Goal: Find specific page/section: Find specific page/section

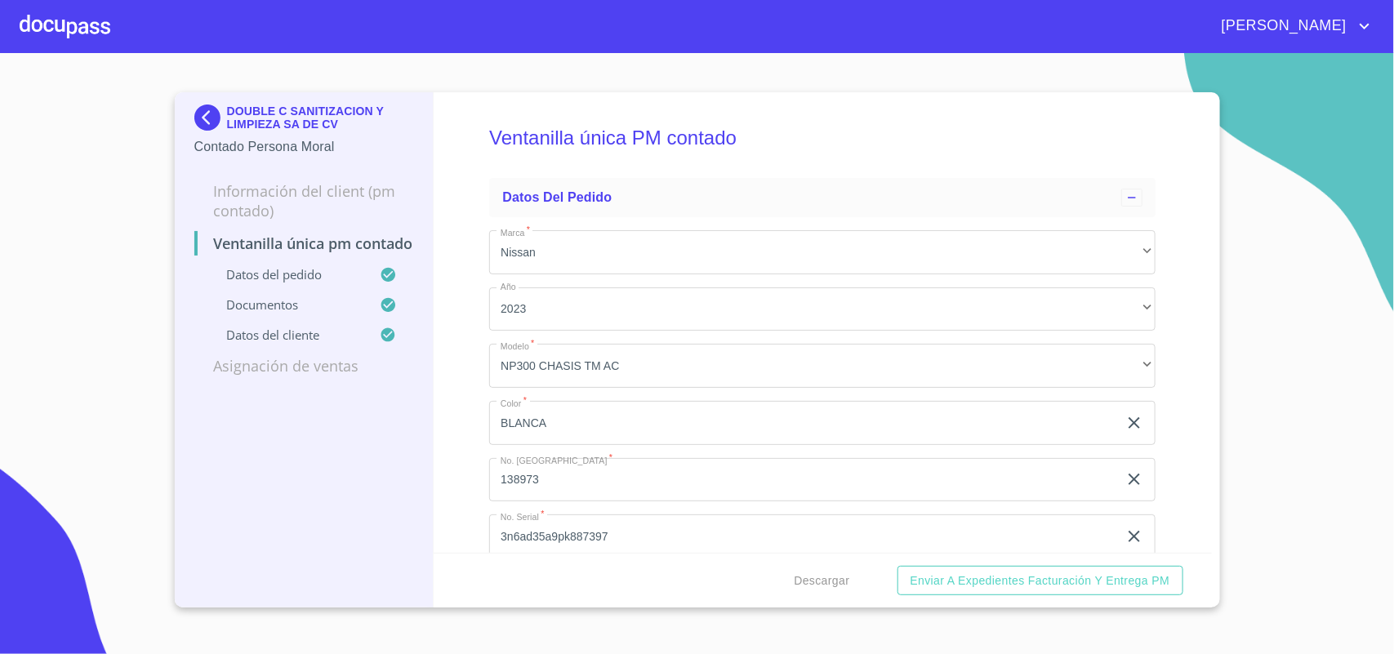
scroll to position [2349, 0]
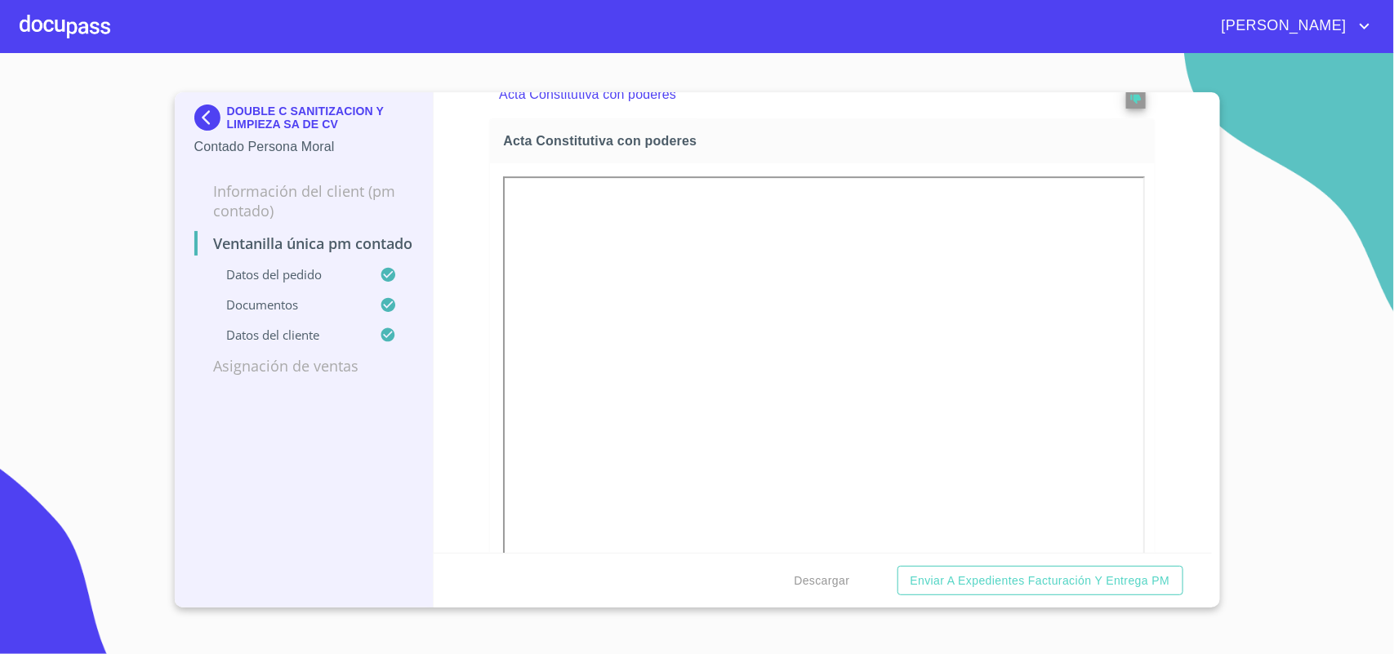
click at [211, 111] on img at bounding box center [210, 118] width 33 height 26
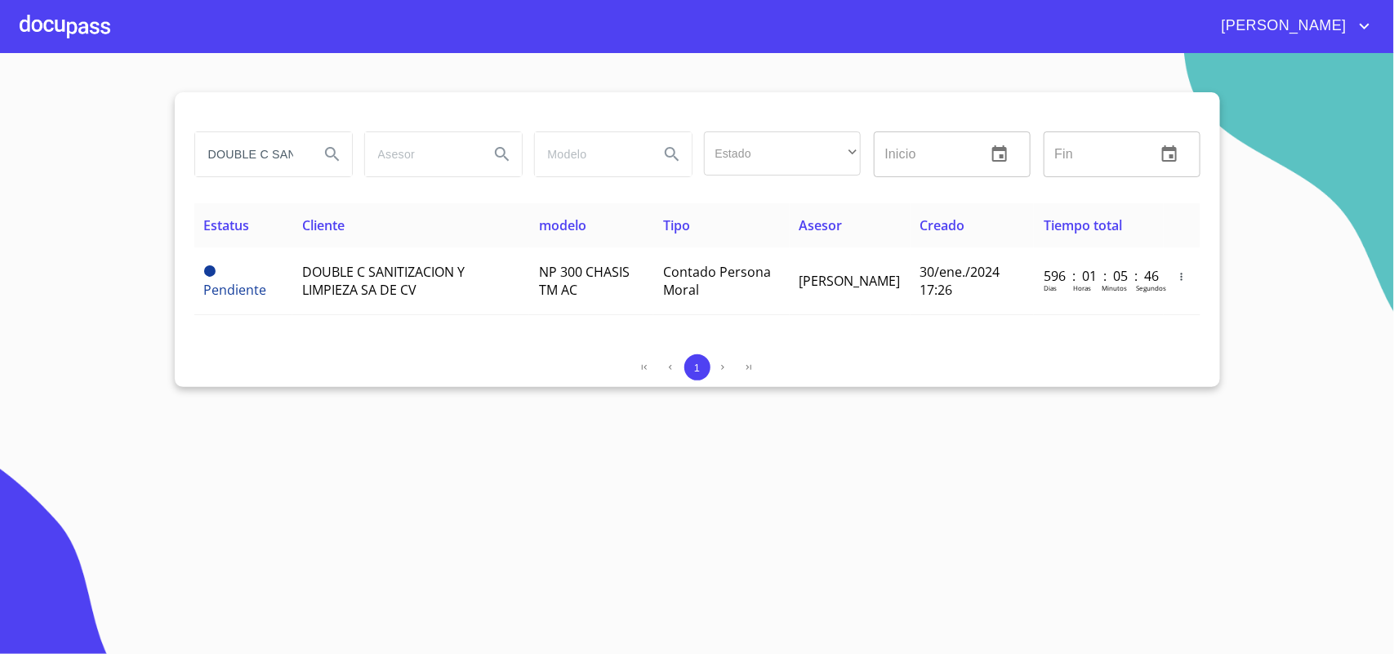
drag, startPoint x: 292, startPoint y: 158, endPoint x: 43, endPoint y: 132, distance: 249.7
click at [43, 132] on section "DOUBLE C SANITIZACION Estado ​ ​ Inicio ​ Fin ​ Estatus Cliente modelo Tipo Ase…" at bounding box center [697, 353] width 1394 height 601
type input "NITIZACION"
drag, startPoint x: 291, startPoint y: 147, endPoint x: 0, endPoint y: 45, distance: 308.2
click at [0, 45] on div "[PERSON_NAME] Estado ​ ​ Inicio ​ Fin ​ Estatus Cliente modelo Tipo Asesor Crea…" at bounding box center [697, 327] width 1394 height 654
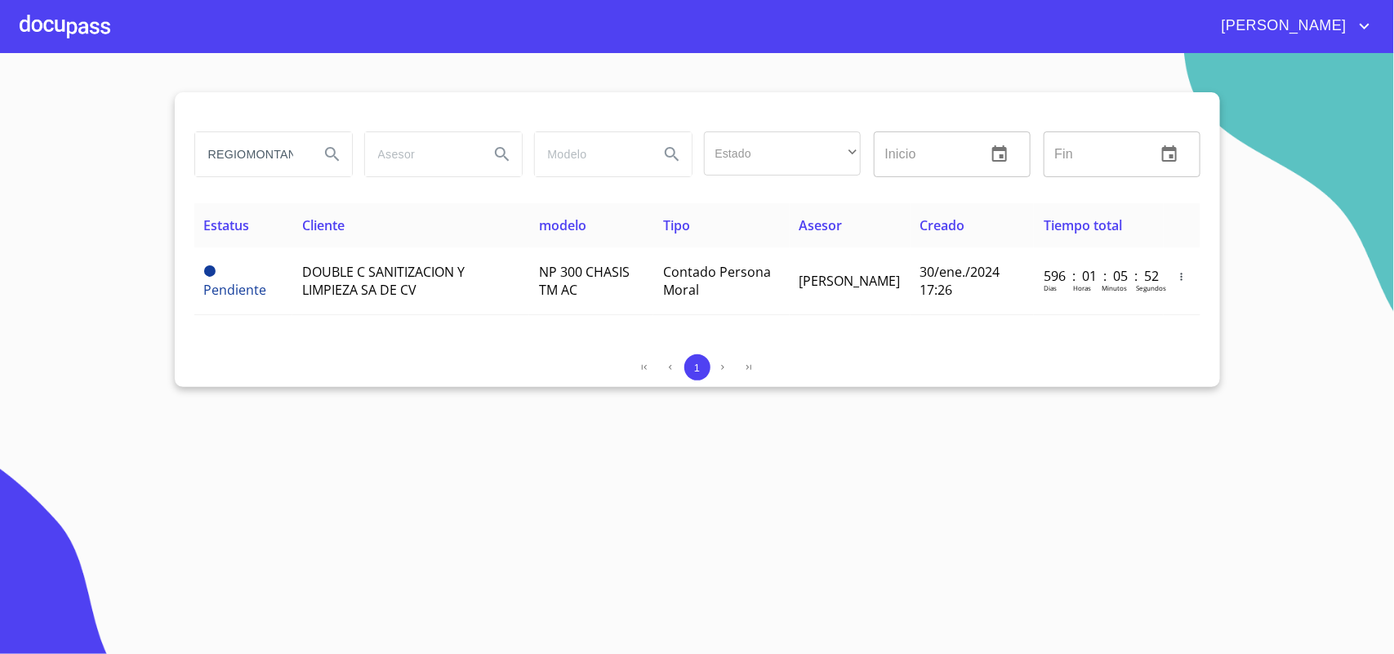
scroll to position [0, 13]
type input "REGIOMONTANO"
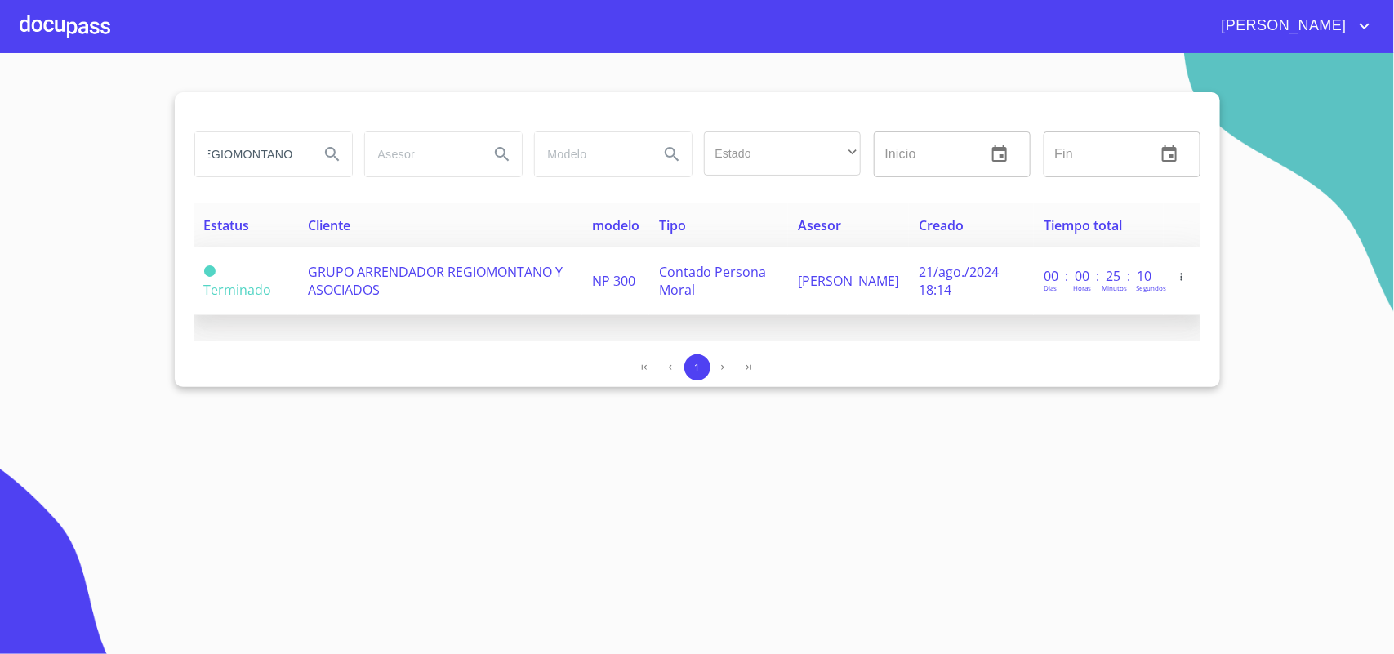
scroll to position [0, 0]
click at [357, 271] on span "GRUPO ARRENDADOR REGIOMONTANO Y ASOCIADOS" at bounding box center [435, 281] width 255 height 36
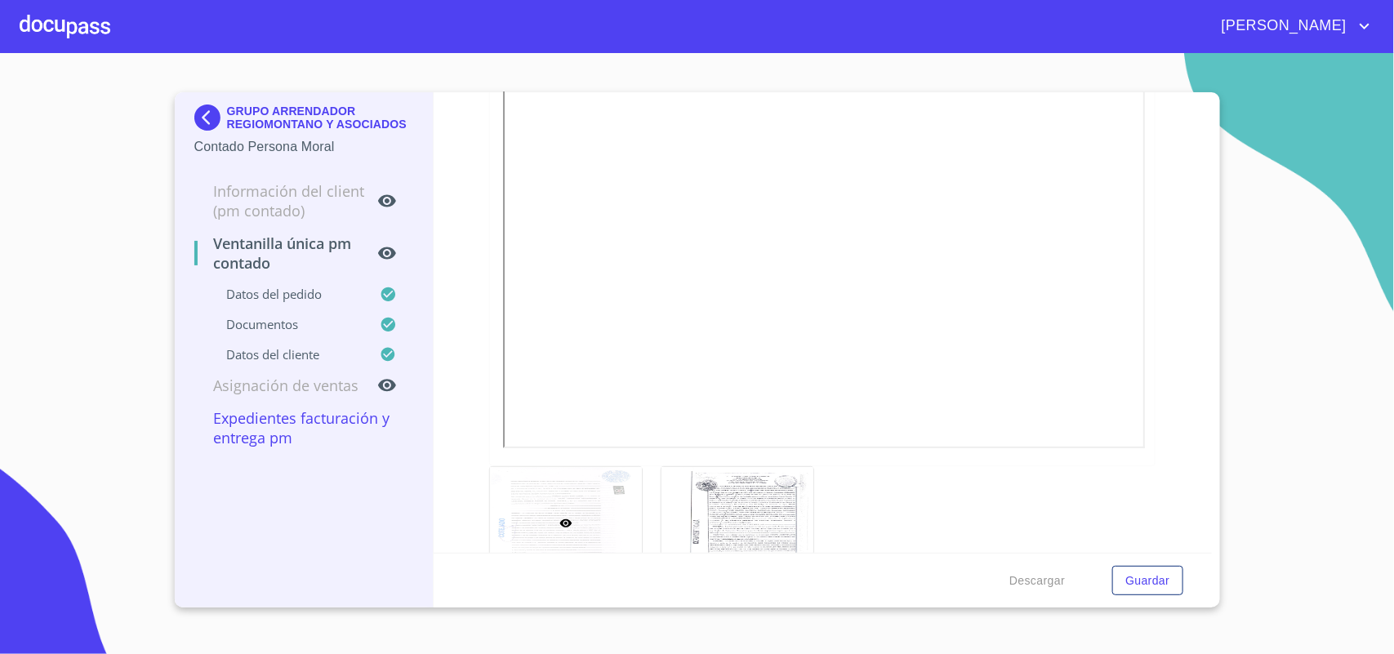
scroll to position [2961, 0]
click at [742, 495] on div at bounding box center [738, 522] width 152 height 112
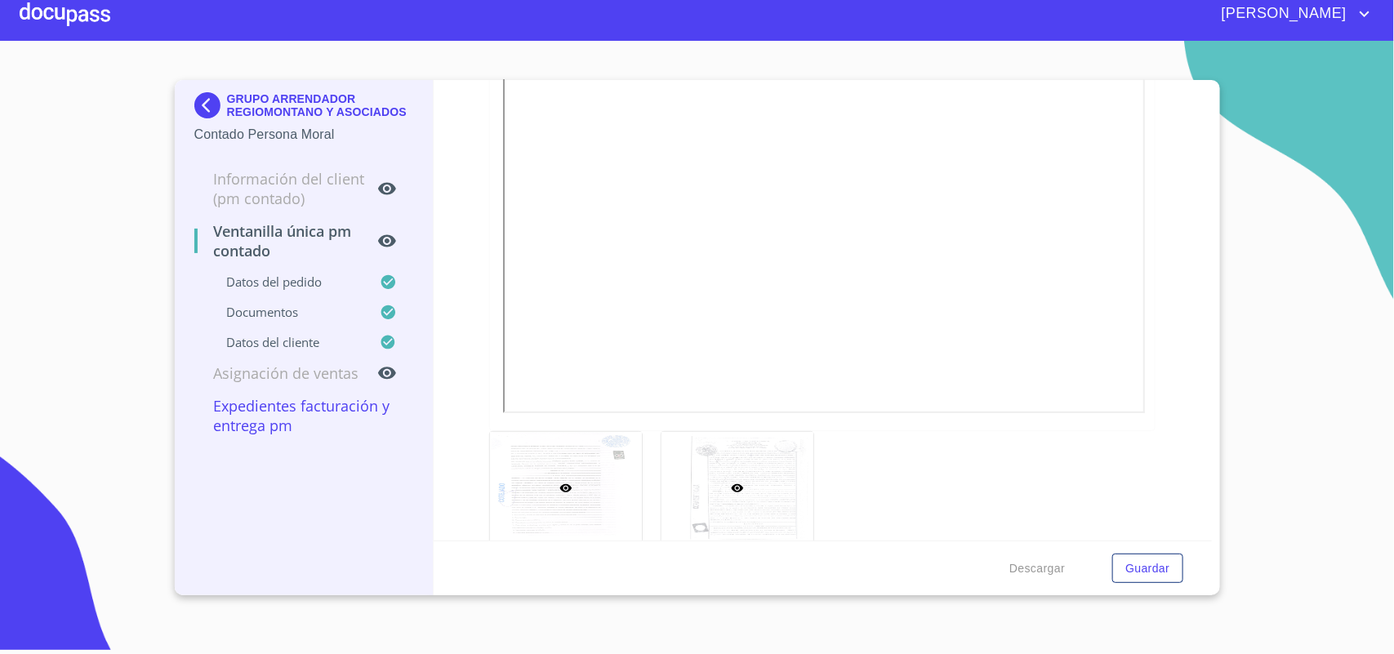
click at [540, 460] on div at bounding box center [566, 488] width 152 height 112
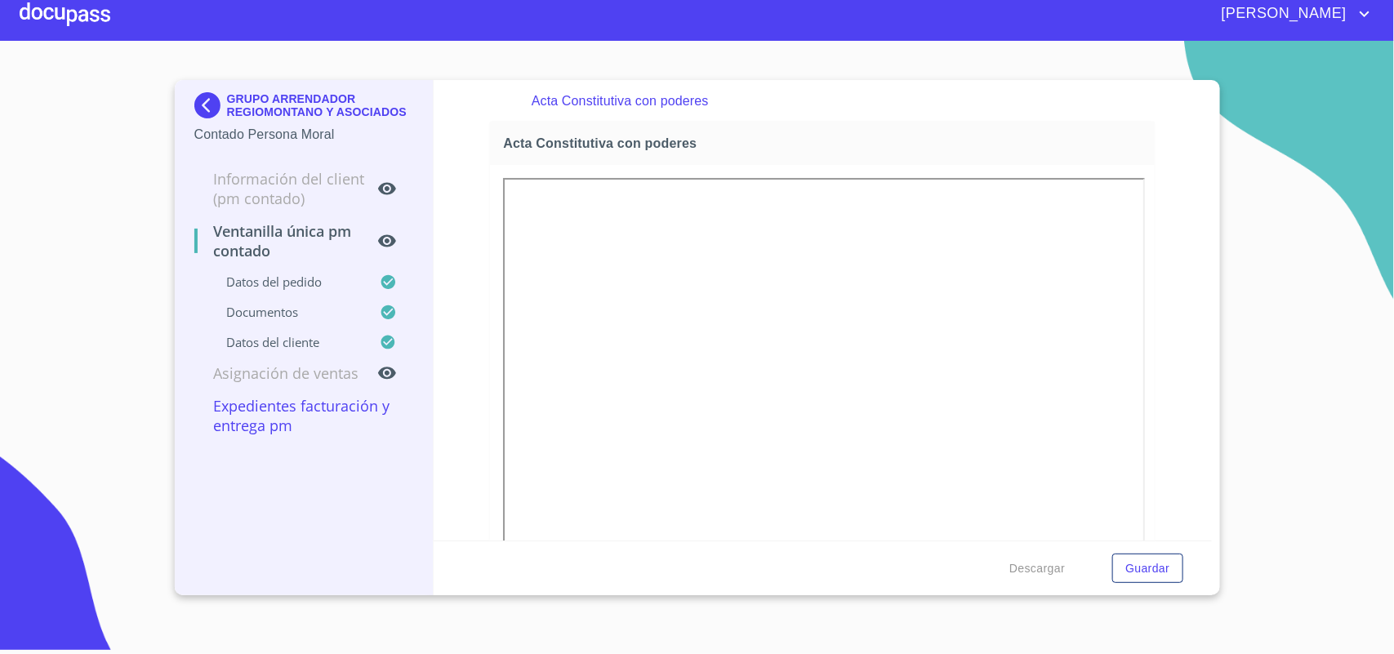
click at [203, 96] on img at bounding box center [210, 105] width 33 height 26
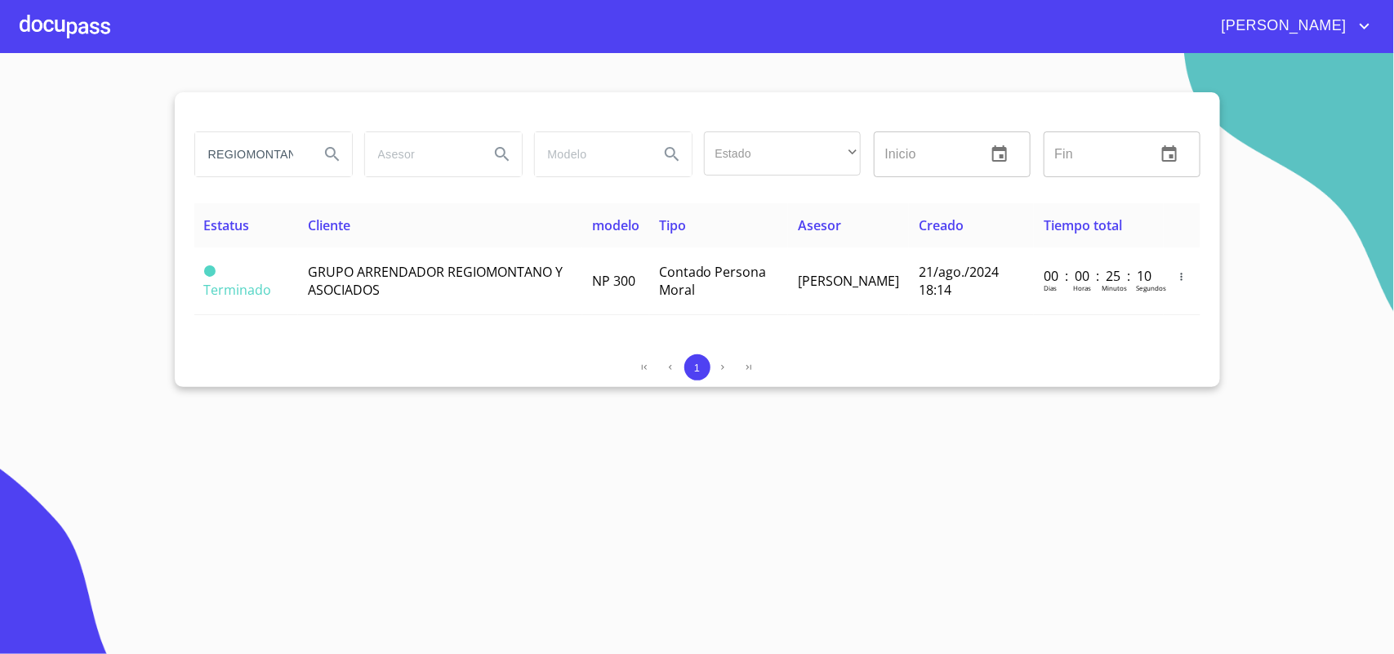
drag, startPoint x: 298, startPoint y: 151, endPoint x: 0, endPoint y: 127, distance: 299.2
click at [0, 127] on section "REGIOMONTANO Estado ​ ​ Inicio ​ Fin ​ Estatus Cliente modelo Tipo Asesor Cread…" at bounding box center [697, 353] width 1394 height 601
type input "O"
type input "[PERSON_NAME]"
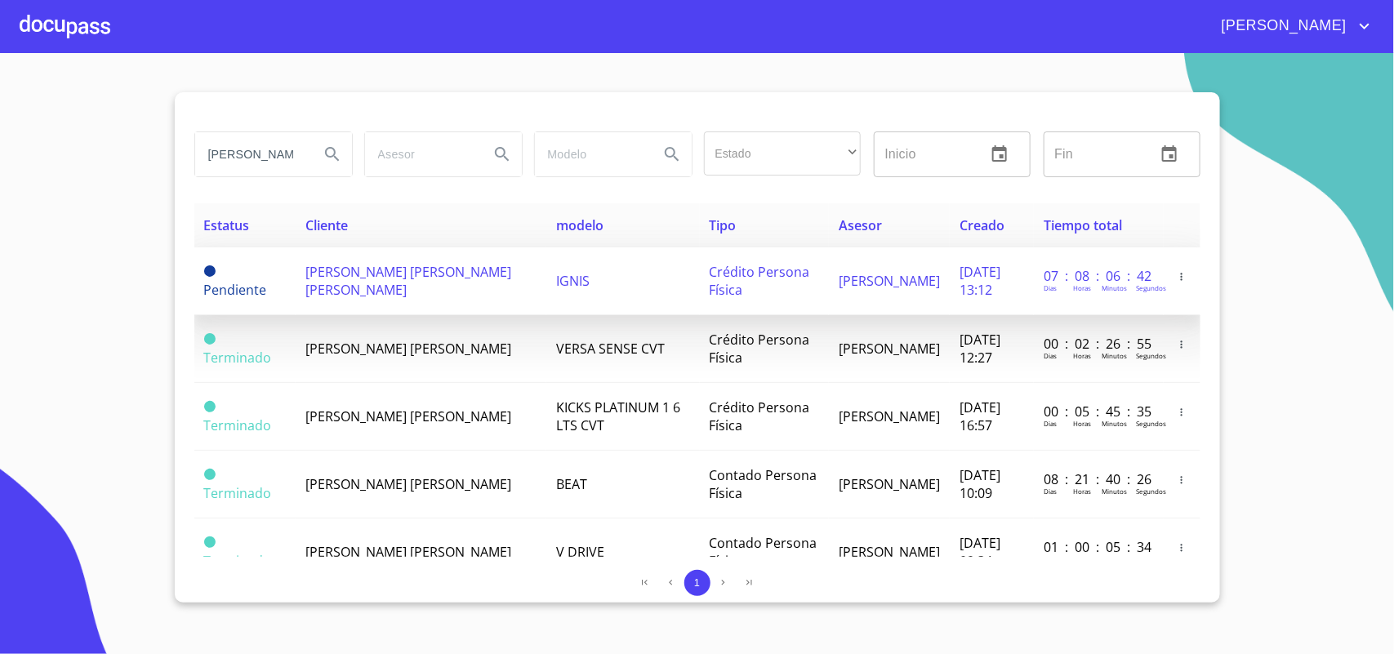
click at [341, 279] on span "[PERSON_NAME] [PERSON_NAME] [PERSON_NAME]" at bounding box center [409, 281] width 206 height 36
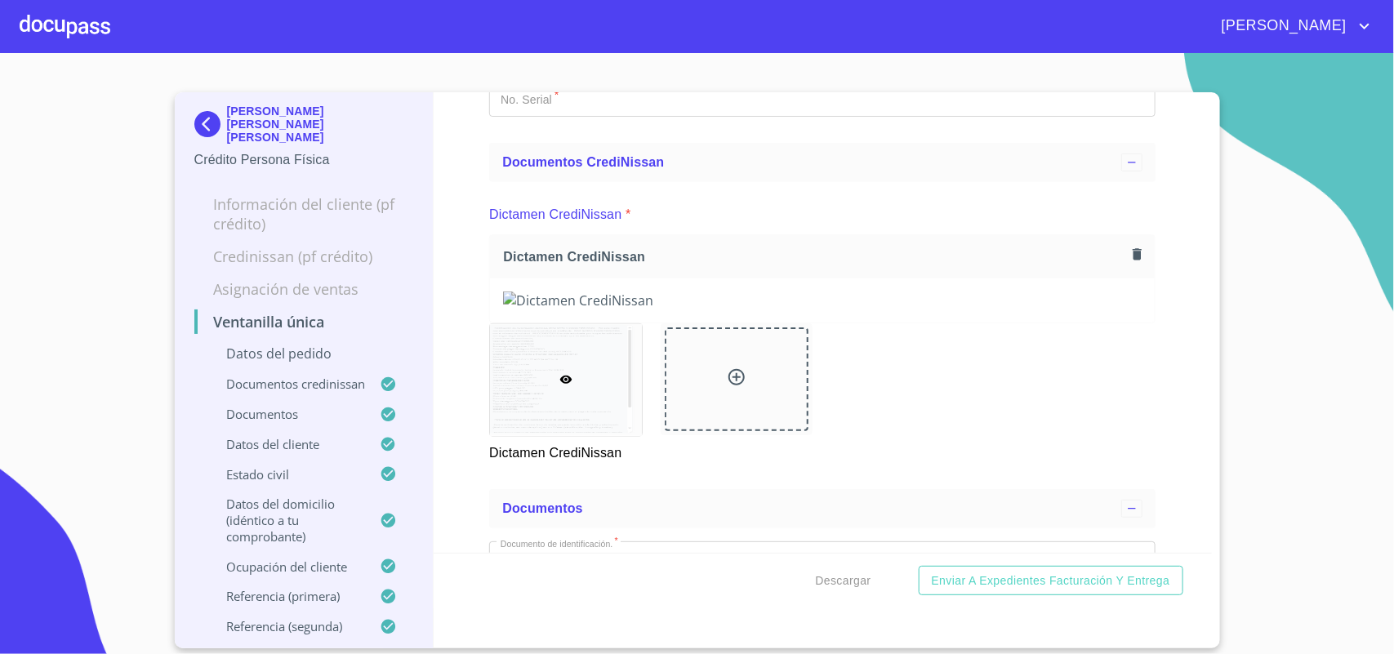
scroll to position [408, 0]
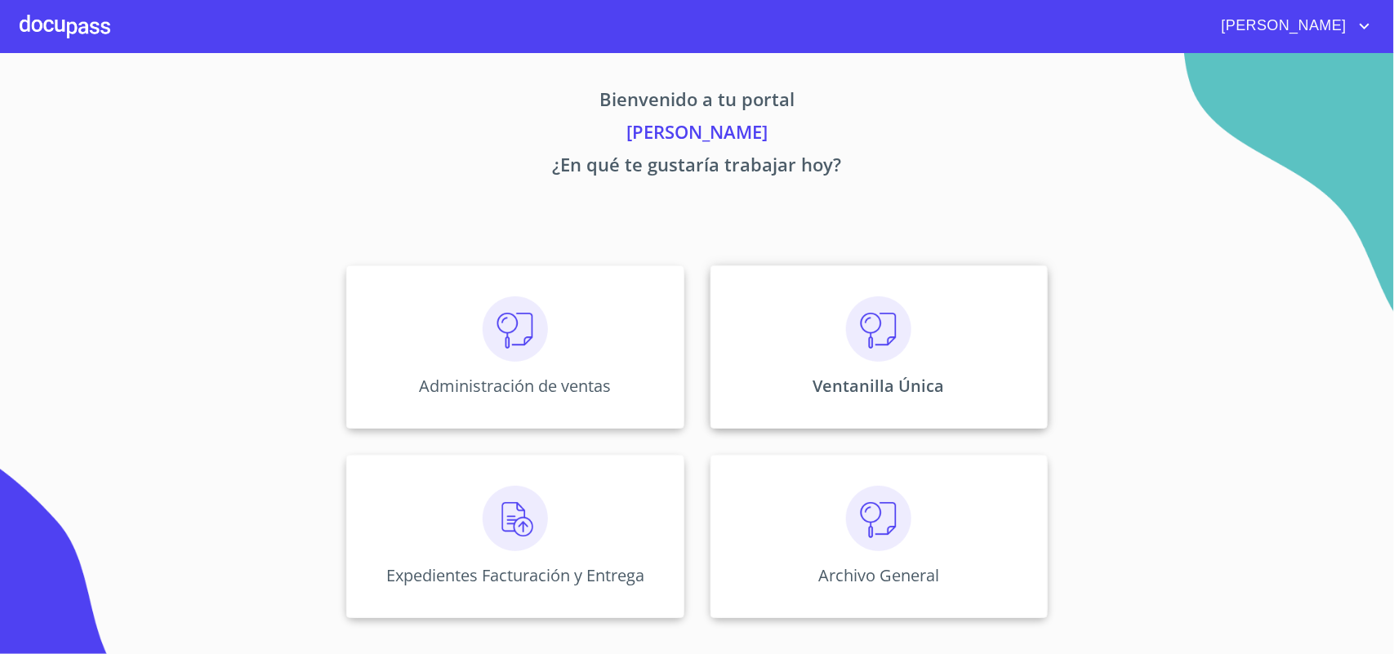
click at [840, 333] on div "Ventanilla Única" at bounding box center [879, 347] width 337 height 163
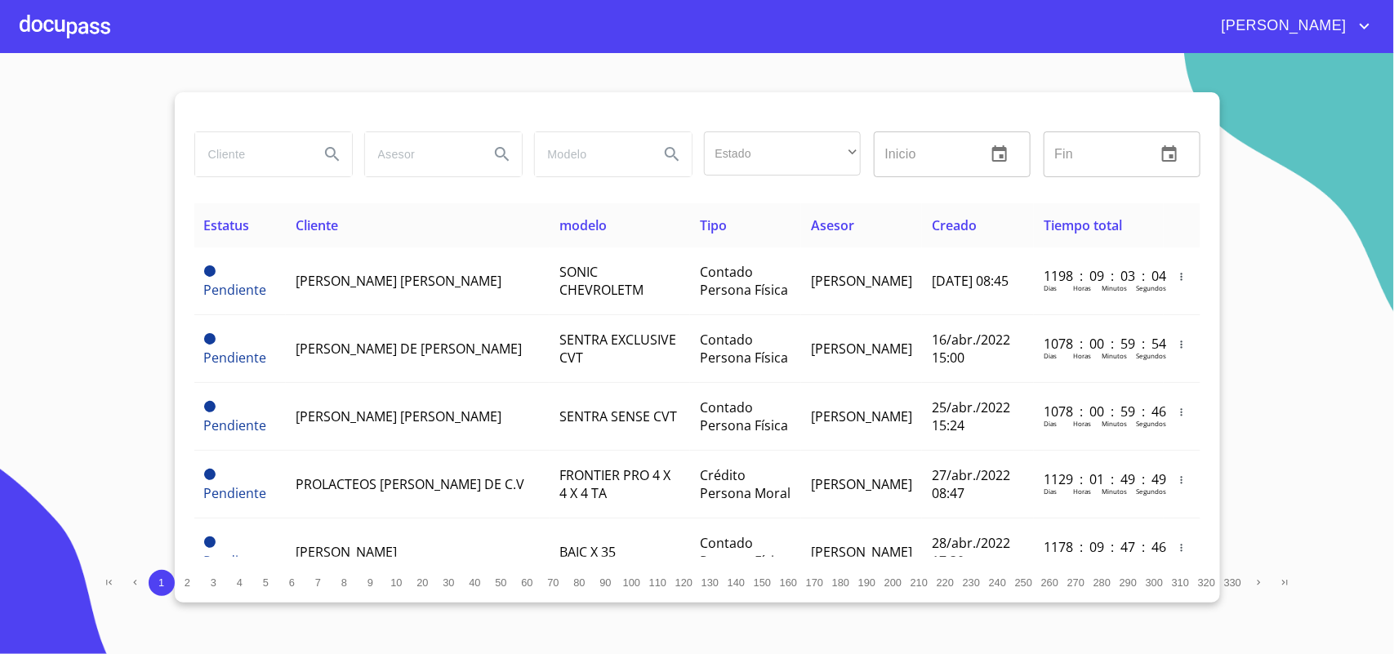
click at [258, 148] on input "search" at bounding box center [250, 154] width 111 height 44
type input "regiomontano"
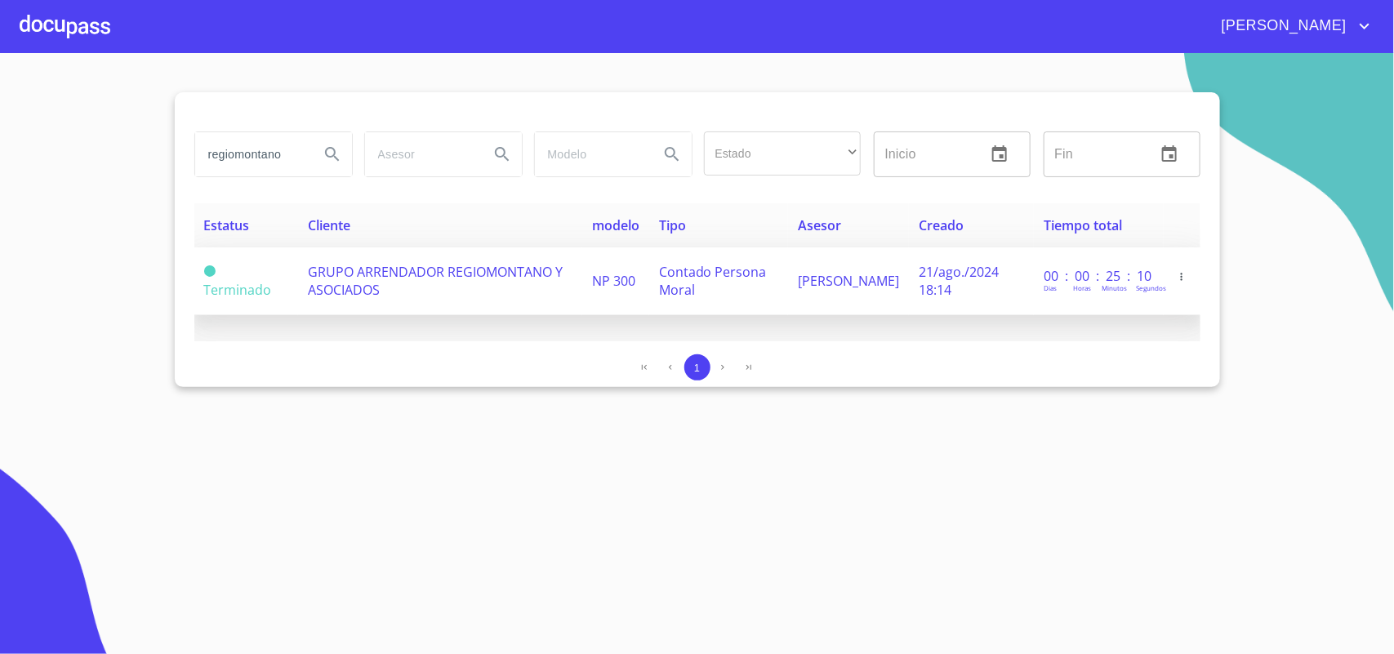
click at [373, 279] on span "GRUPO ARRENDADOR REGIOMONTANO Y ASOCIADOS" at bounding box center [435, 281] width 255 height 36
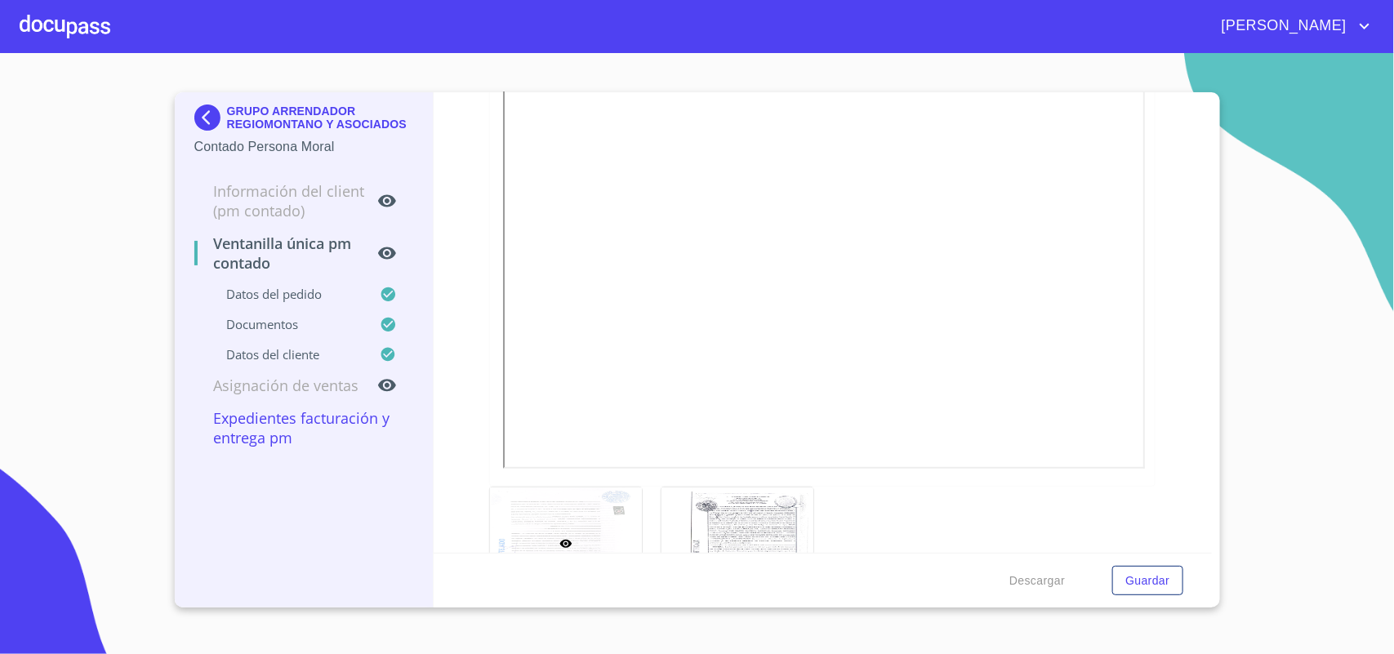
scroll to position [2859, 0]
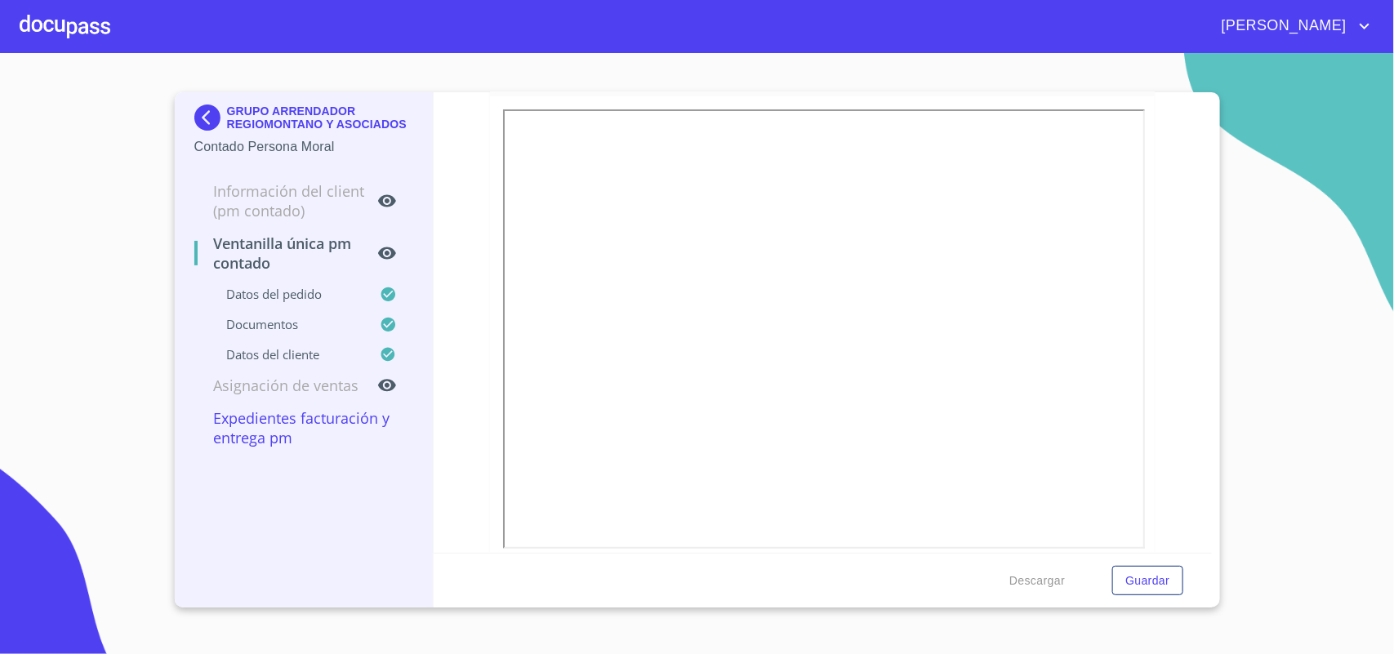
click at [202, 114] on img at bounding box center [210, 118] width 33 height 26
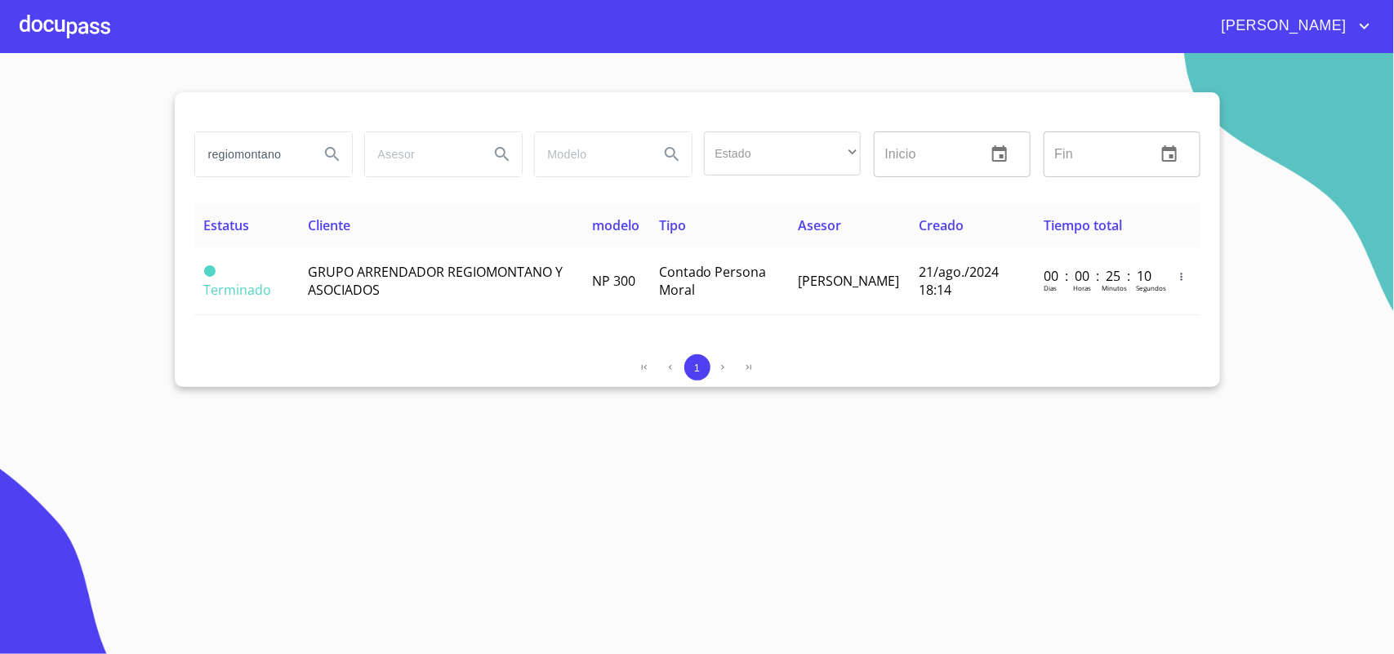
drag, startPoint x: 148, startPoint y: 144, endPoint x: 0, endPoint y: 83, distance: 159.7
click at [0, 83] on section "regiomontano Estado ​ ​ Inicio ​ Fin ​ Estatus Cliente modelo Tipo Asesor Cread…" at bounding box center [697, 353] width 1394 height 601
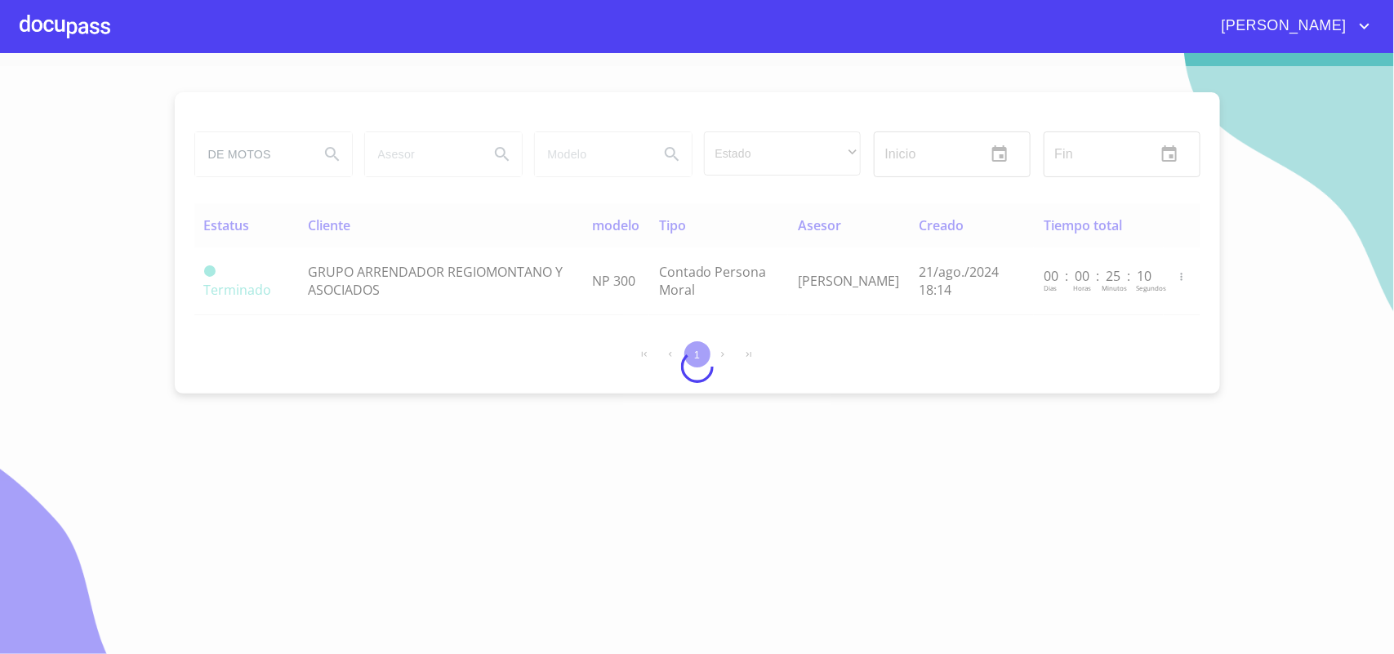
type input "DE MOTOS"
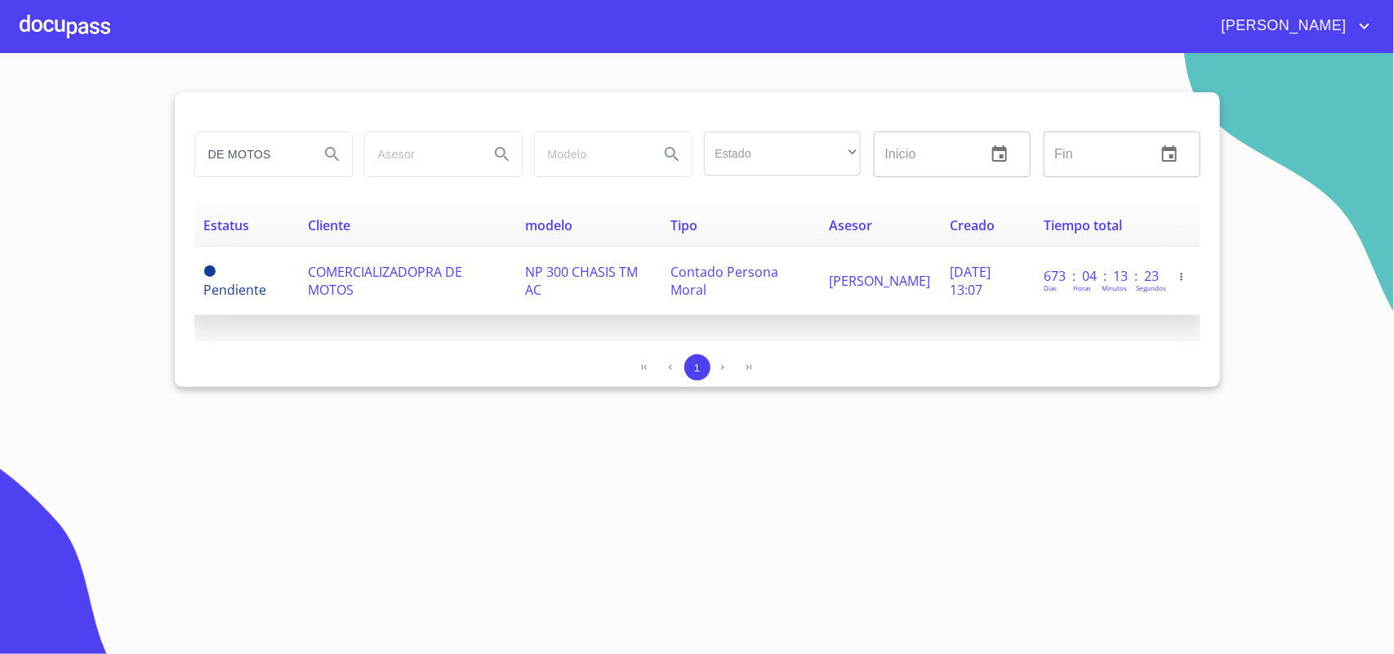
click at [409, 271] on span "COMERCIALIZADOPRA DE MOTOS" at bounding box center [385, 281] width 154 height 36
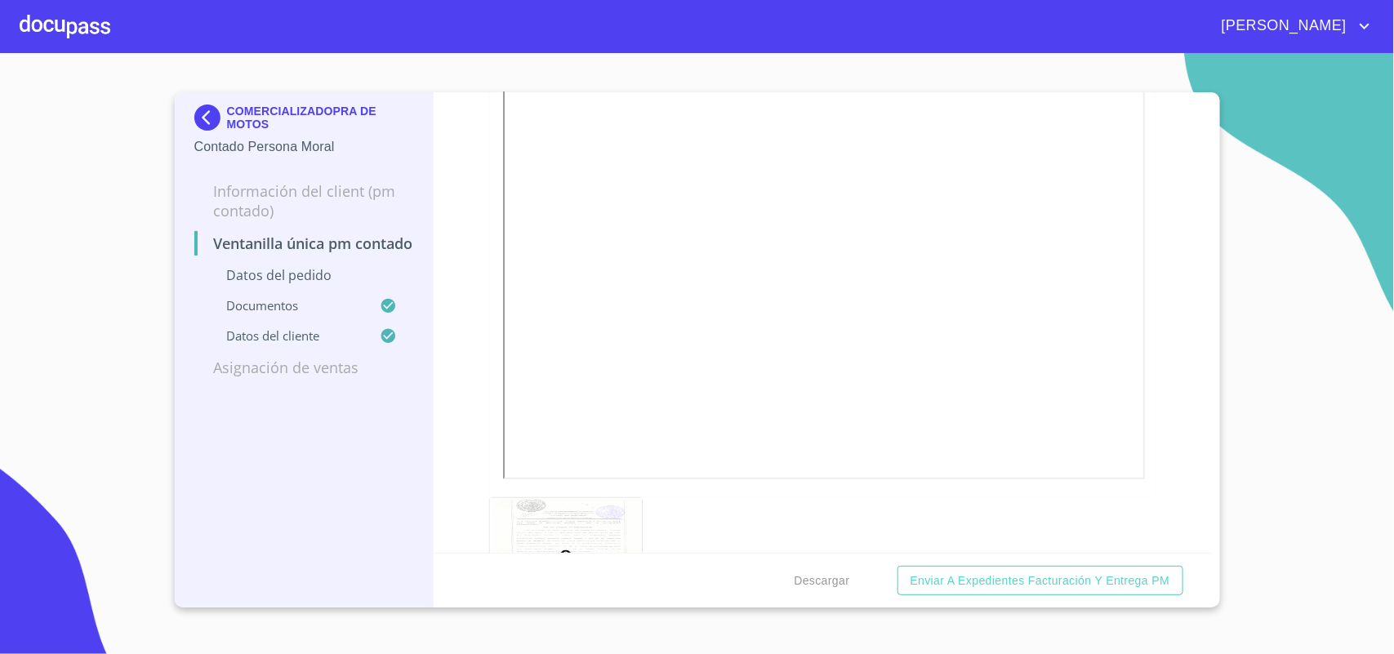
scroll to position [2859, 0]
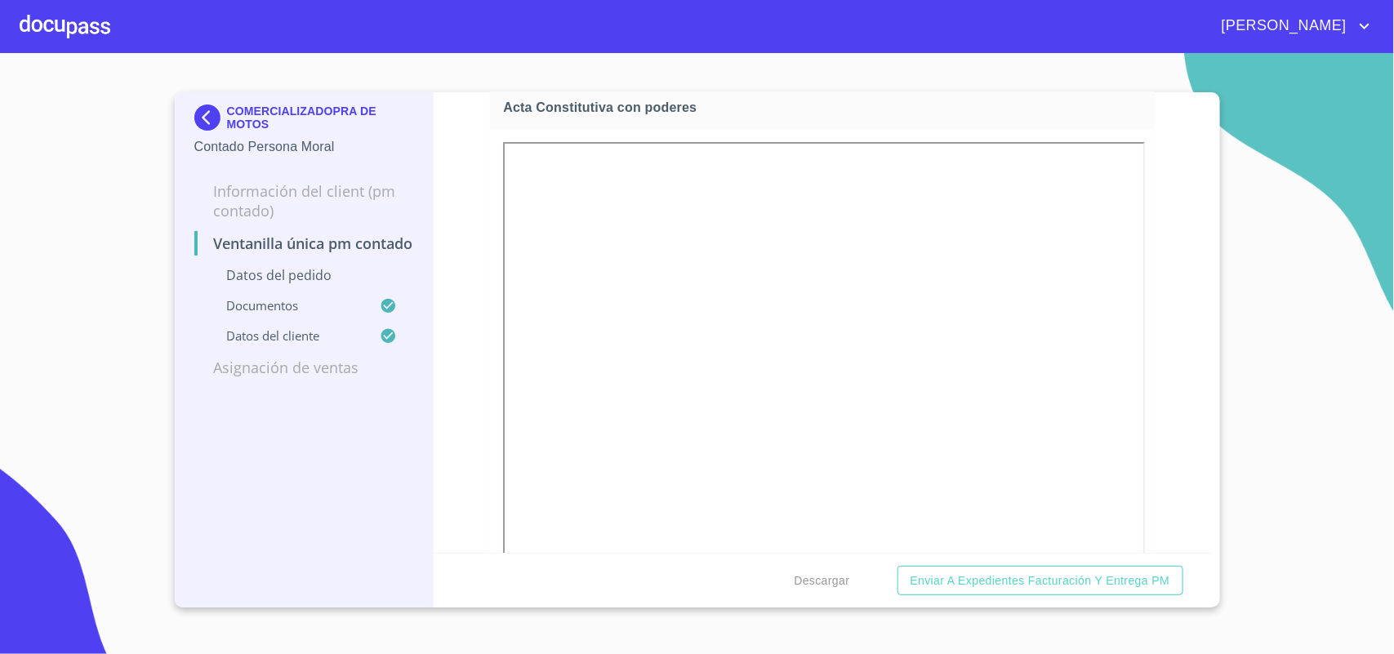
click at [210, 119] on img at bounding box center [210, 118] width 33 height 26
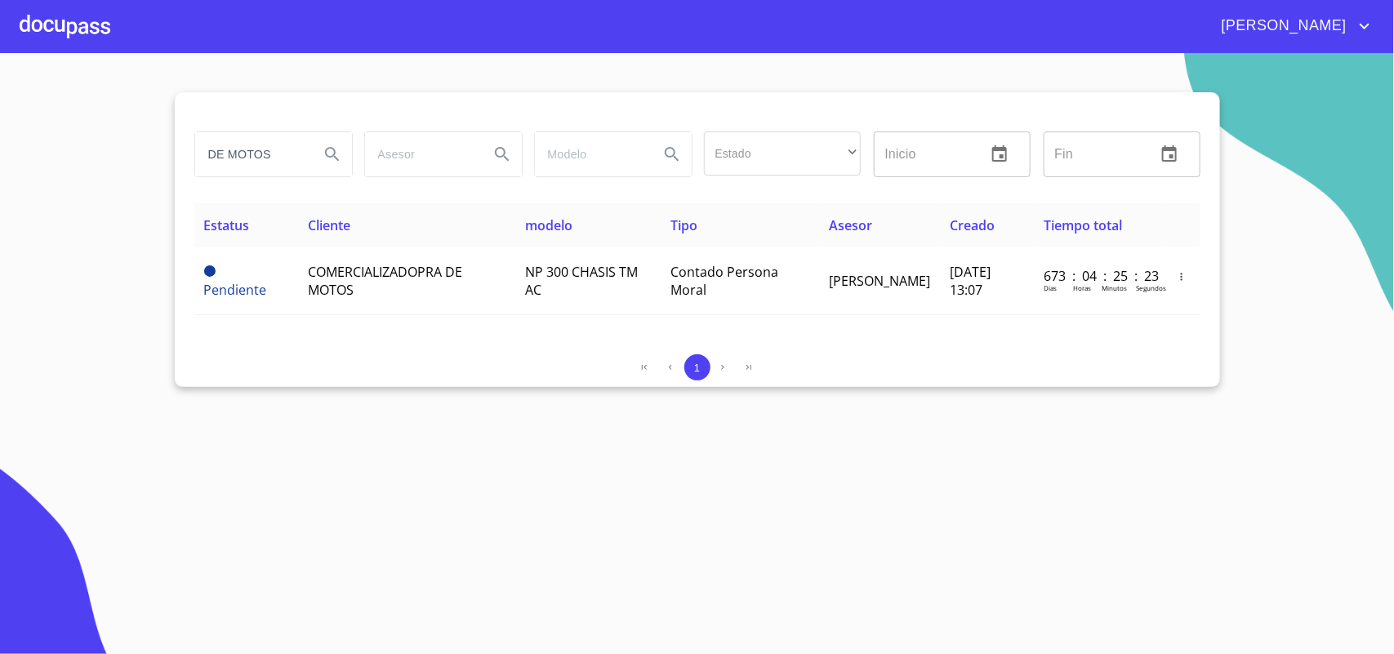
drag, startPoint x: 295, startPoint y: 156, endPoint x: 0, endPoint y: 119, distance: 297.2
click at [0, 119] on section "DE MOTOS Estado ​ ​ Inicio ​ Fin ​ Estatus Cliente modelo Tipo Asesor Creado Ti…" at bounding box center [697, 353] width 1394 height 601
type input "INGREDION"
